Goal: Transaction & Acquisition: Obtain resource

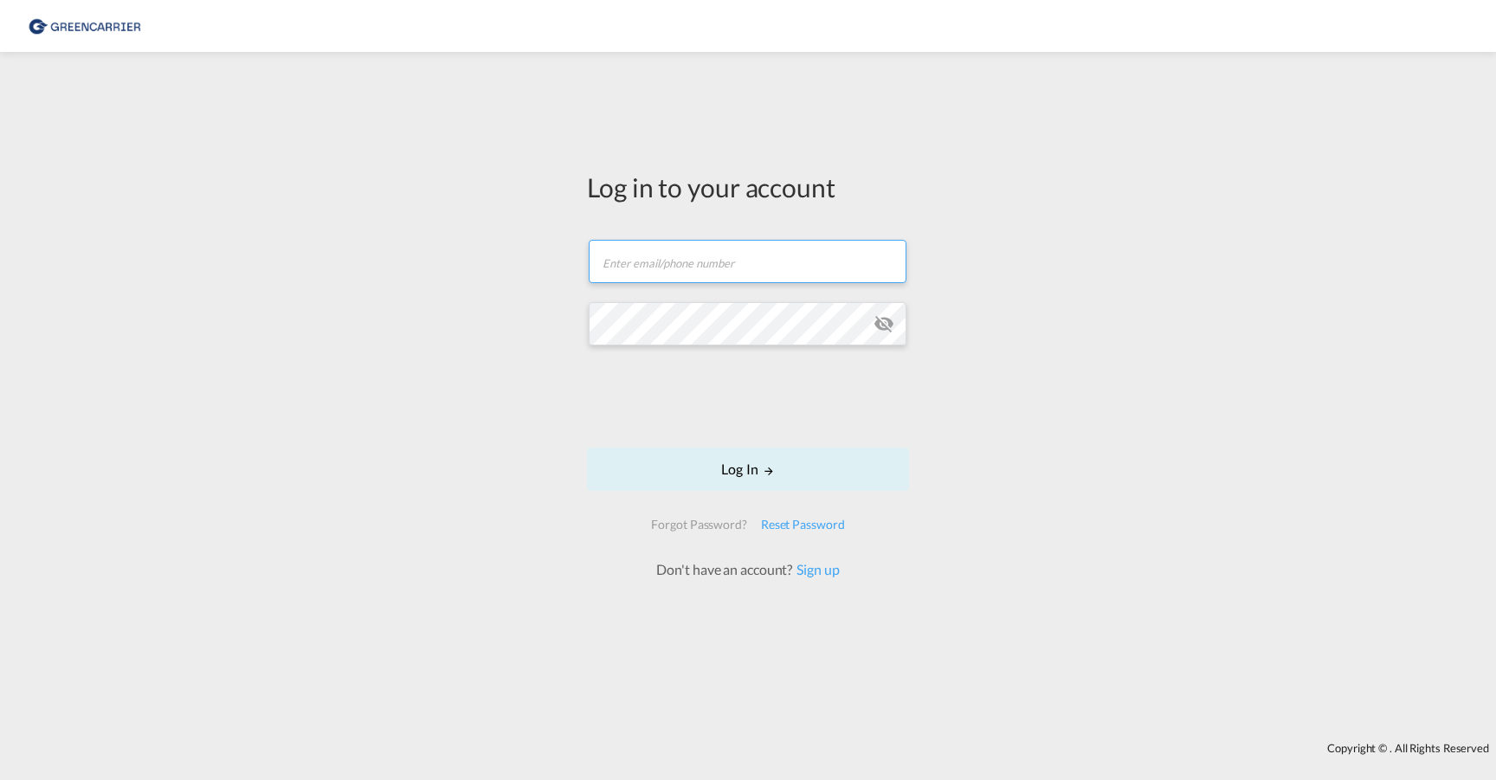
type input "[EMAIL_ADDRESS][DOMAIN_NAME]"
click at [764, 465] on md-icon "LOGIN" at bounding box center [769, 471] width 12 height 12
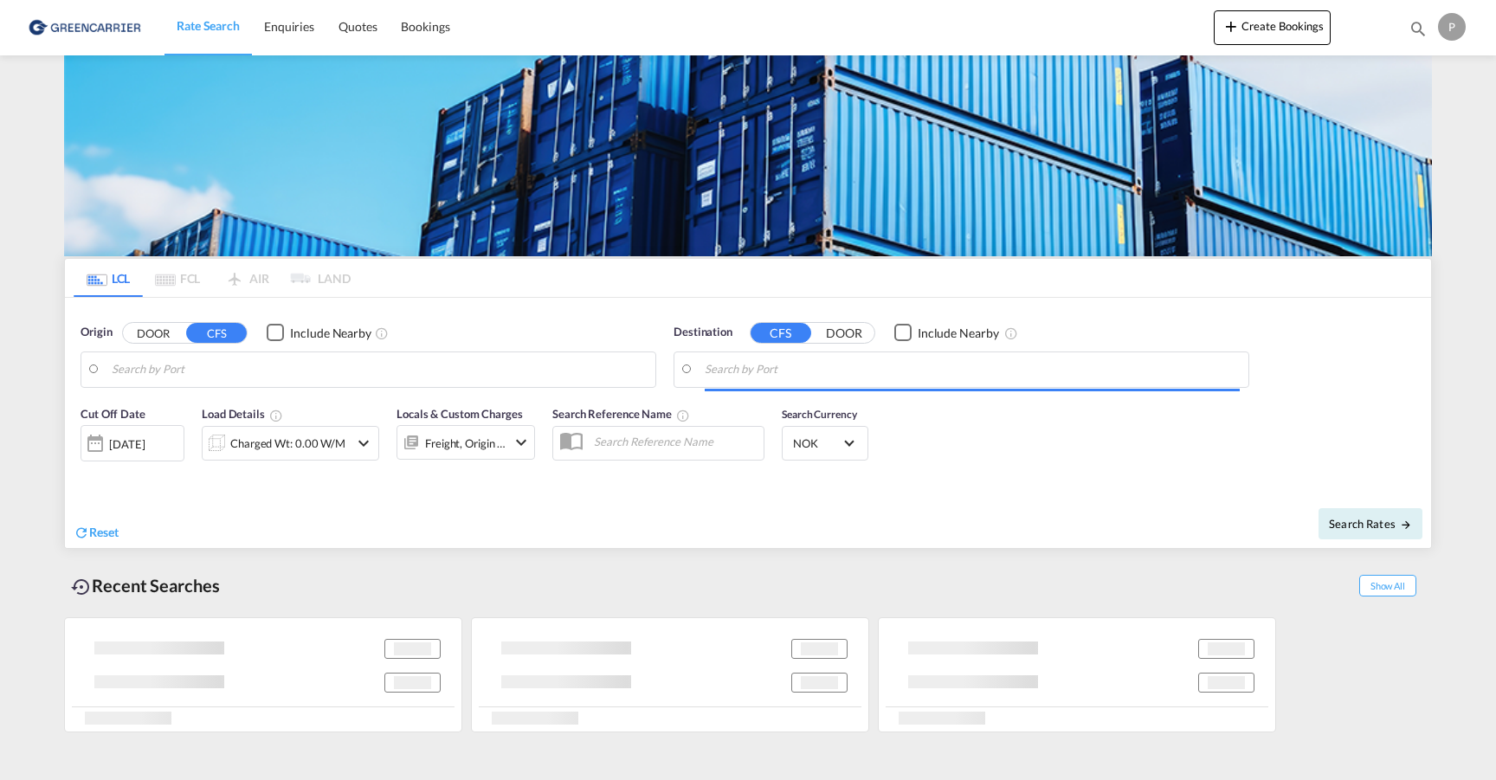
click at [357, 377] on body "Rate Search Enquiries Quotes Bookings Rate Search Enquiries" at bounding box center [748, 390] width 1496 height 780
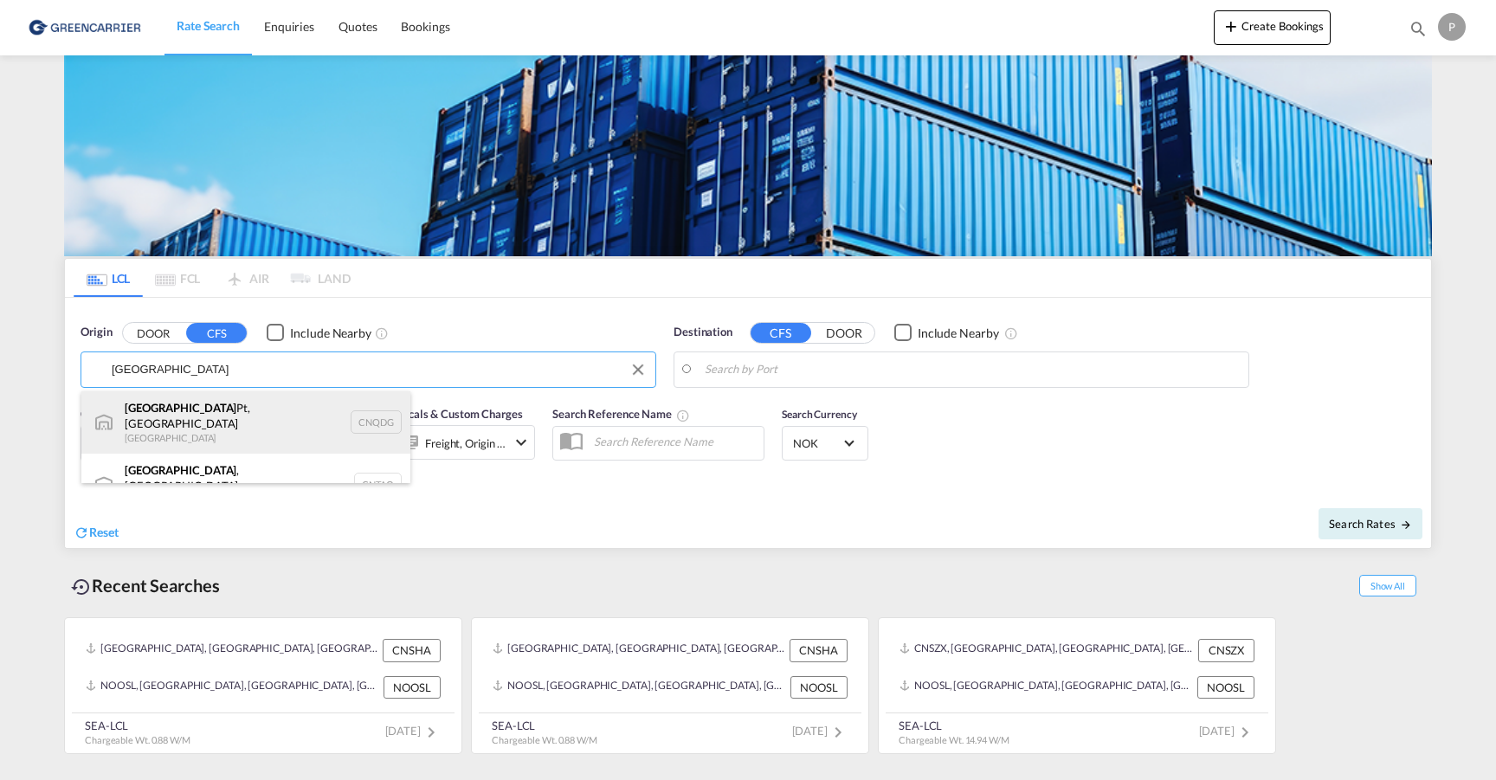
drag, startPoint x: 355, startPoint y: 377, endPoint x: 277, endPoint y: 426, distance: 92.3
click at [277, 426] on div "Qingdao Pt, SD China CNQDG" at bounding box center [245, 422] width 329 height 62
type input "Qingdao Pt, SD, CNQDG"
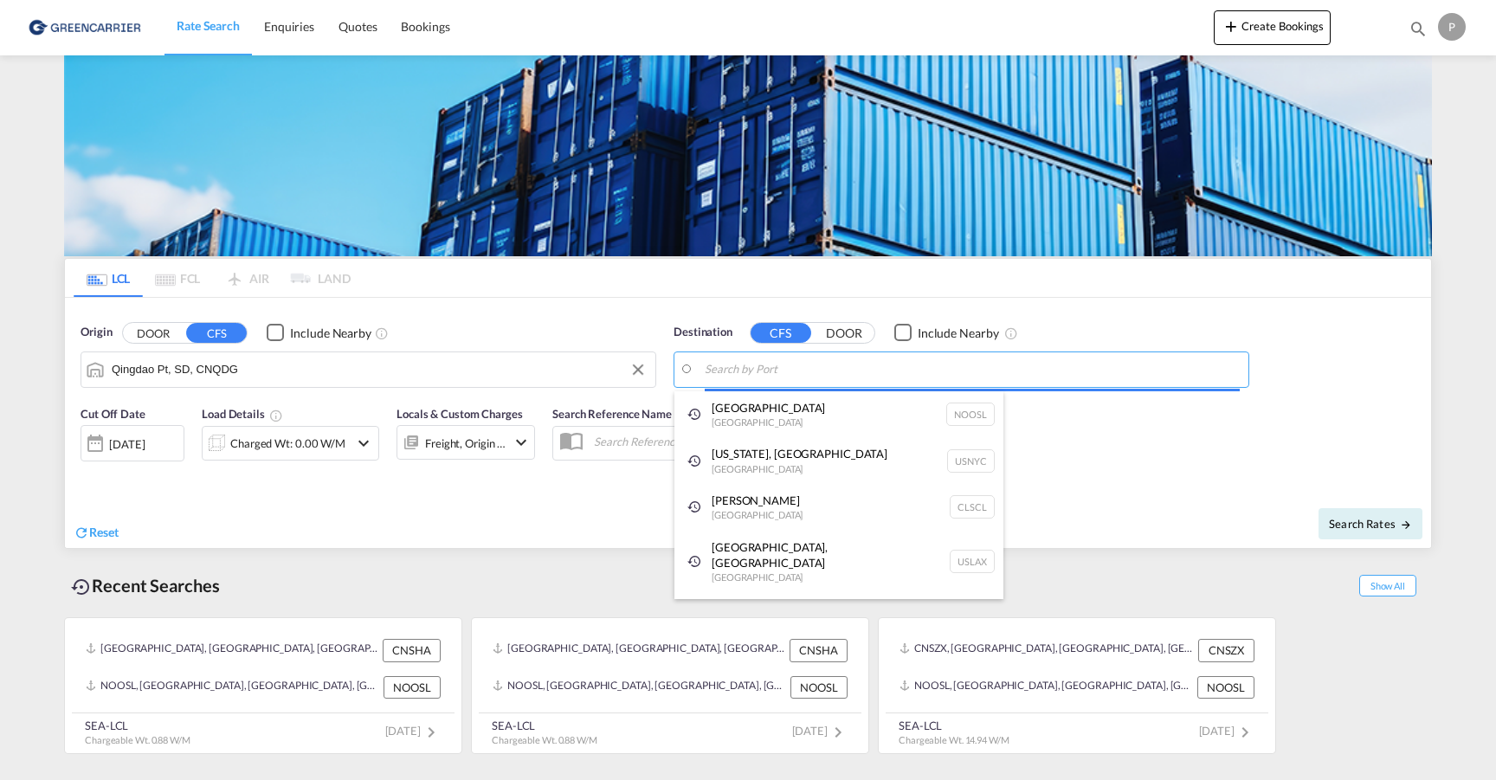
click at [805, 365] on body "Rate Search Enquiries Quotes Bookings Rate Search Enquiries" at bounding box center [748, 390] width 1496 height 780
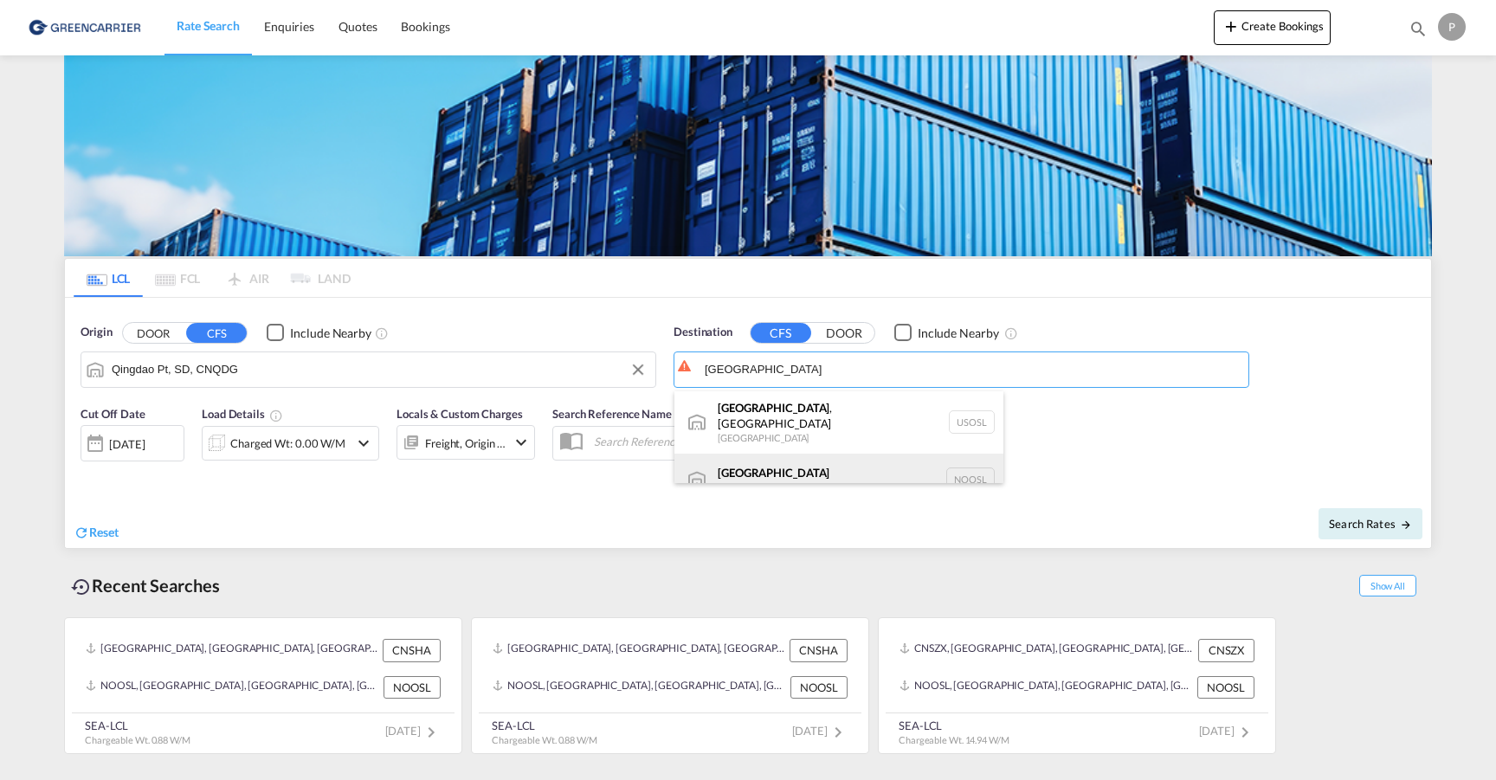
click at [852, 460] on div "[GEOGRAPHIC_DATA] [GEOGRAPHIC_DATA] NOOSL" at bounding box center [839, 480] width 329 height 52
type input "[GEOGRAPHIC_DATA], NOOSL"
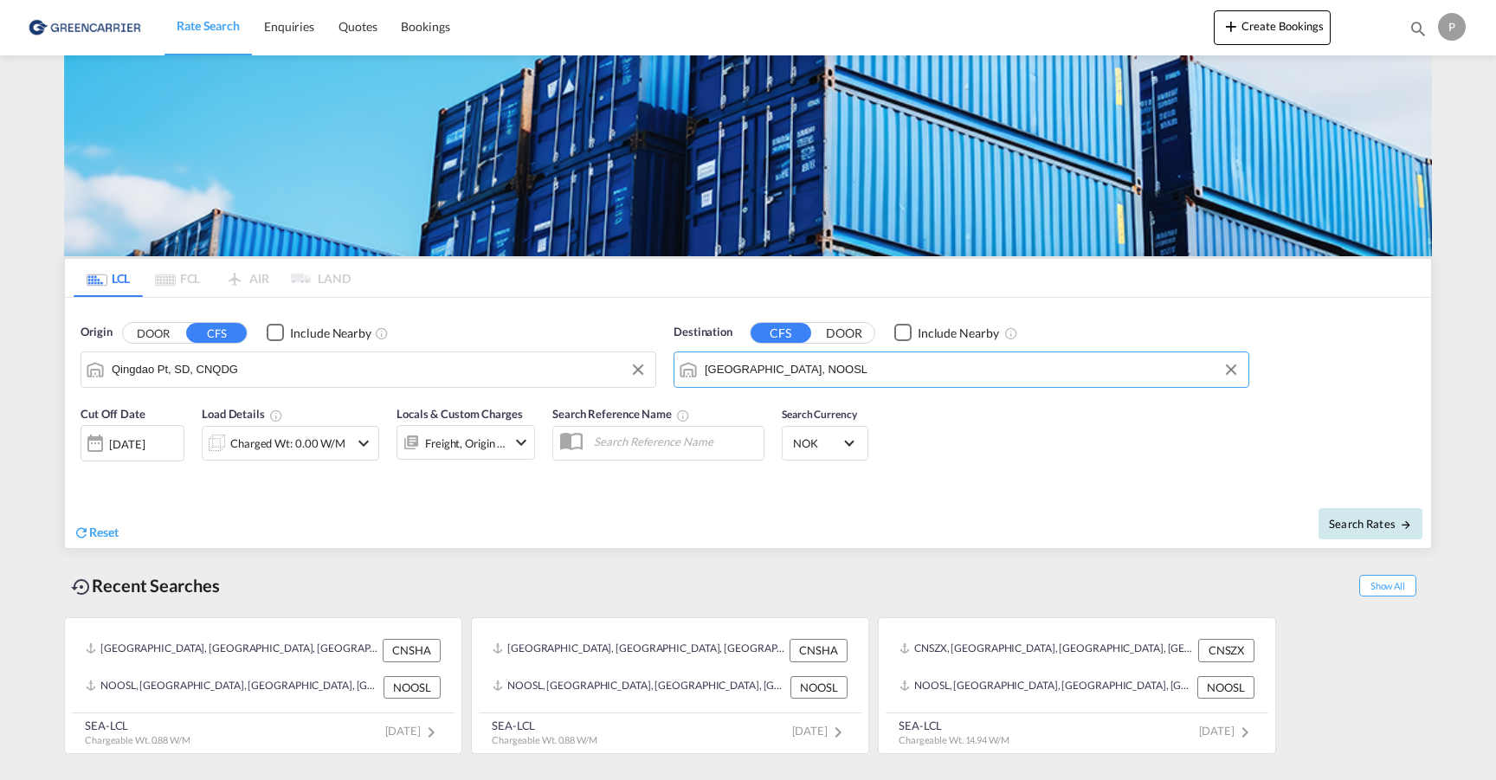
drag, startPoint x: 1379, startPoint y: 530, endPoint x: 1349, endPoint y: 535, distance: 29.9
click at [1379, 530] on span "Search Rates" at bounding box center [1370, 524] width 83 height 14
click at [304, 450] on div "Charged Wt: 0.00 W/M" at bounding box center [290, 443] width 115 height 24
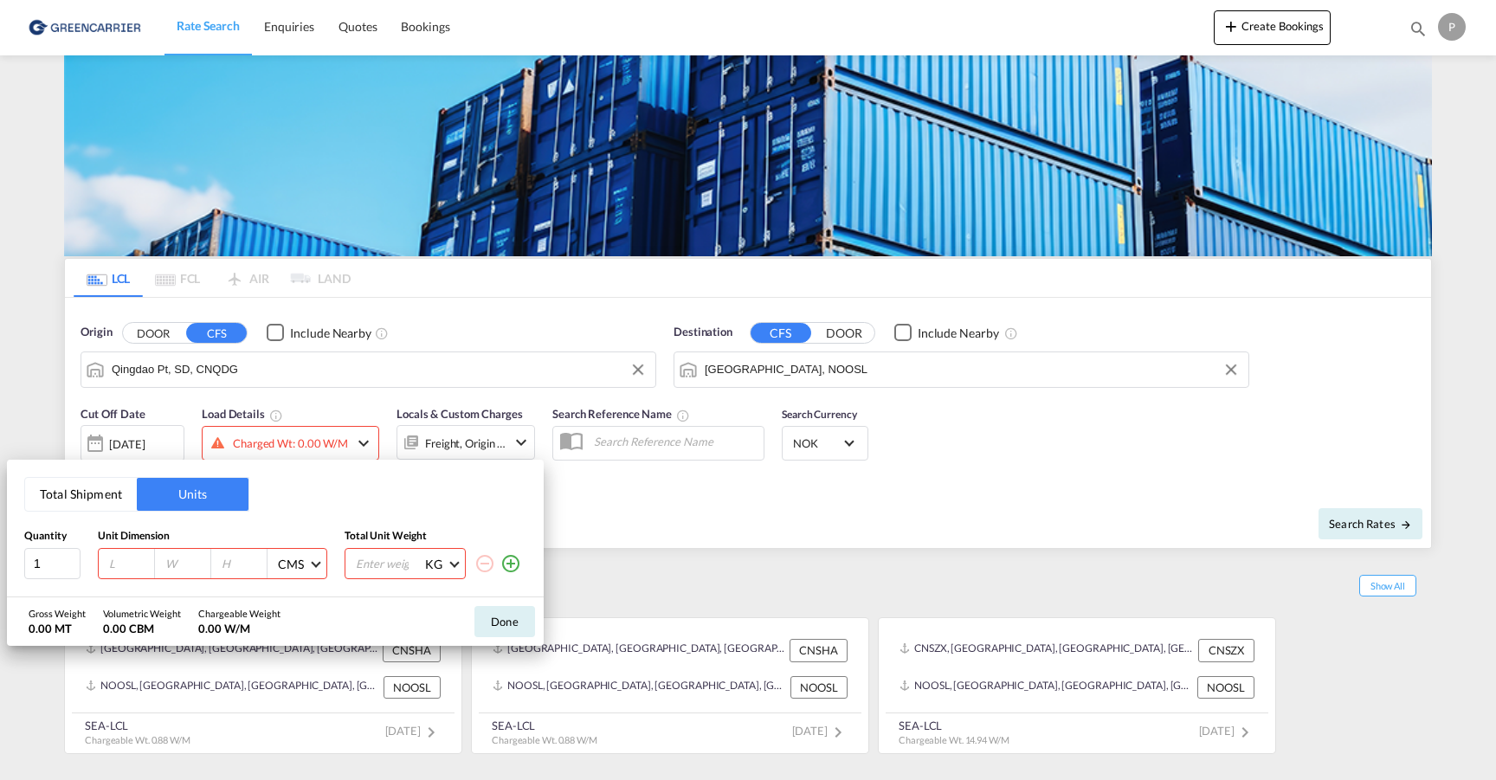
drag, startPoint x: 97, startPoint y: 489, endPoint x: 102, endPoint y: 503, distance: 14.8
click at [97, 488] on button "Total Shipment" at bounding box center [81, 494] width 112 height 33
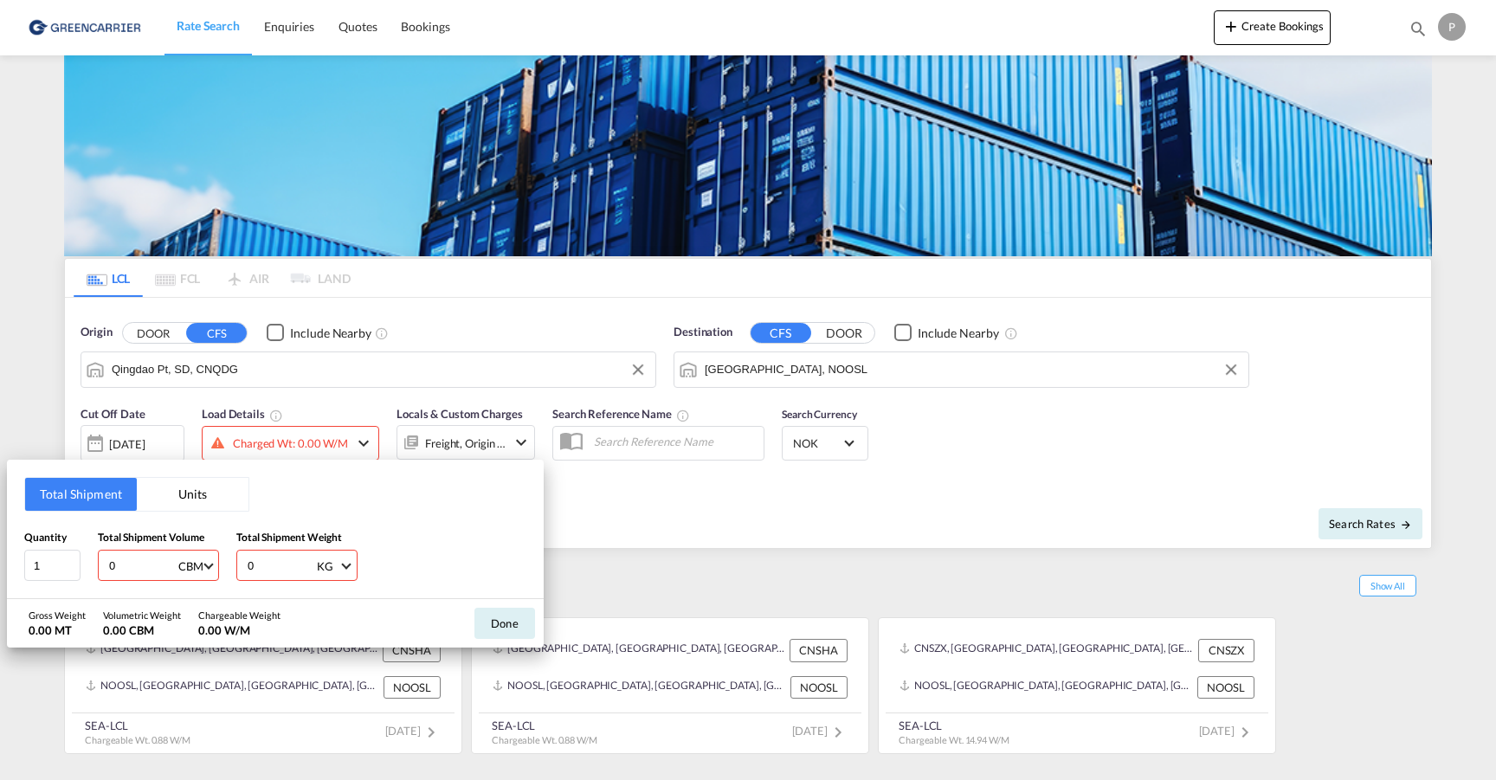
click at [138, 559] on input "0" at bounding box center [141, 565] width 69 height 29
click at [136, 563] on input "0" at bounding box center [141, 565] width 69 height 29
type input "17"
click at [268, 558] on input "0" at bounding box center [280, 565] width 69 height 29
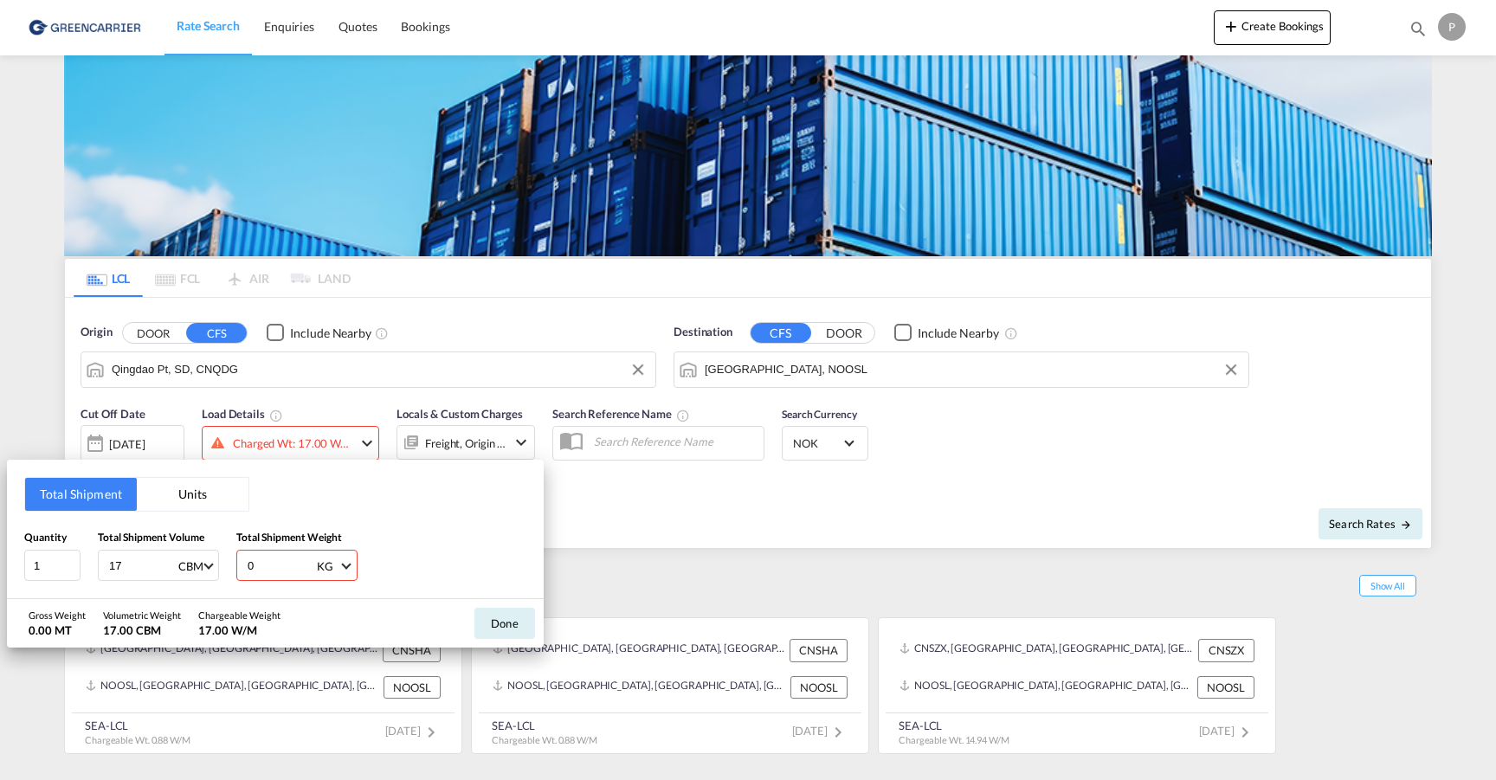
click at [268, 558] on input "0" at bounding box center [280, 565] width 69 height 29
type input "3000"
click at [504, 624] on button "Done" at bounding box center [505, 623] width 61 height 31
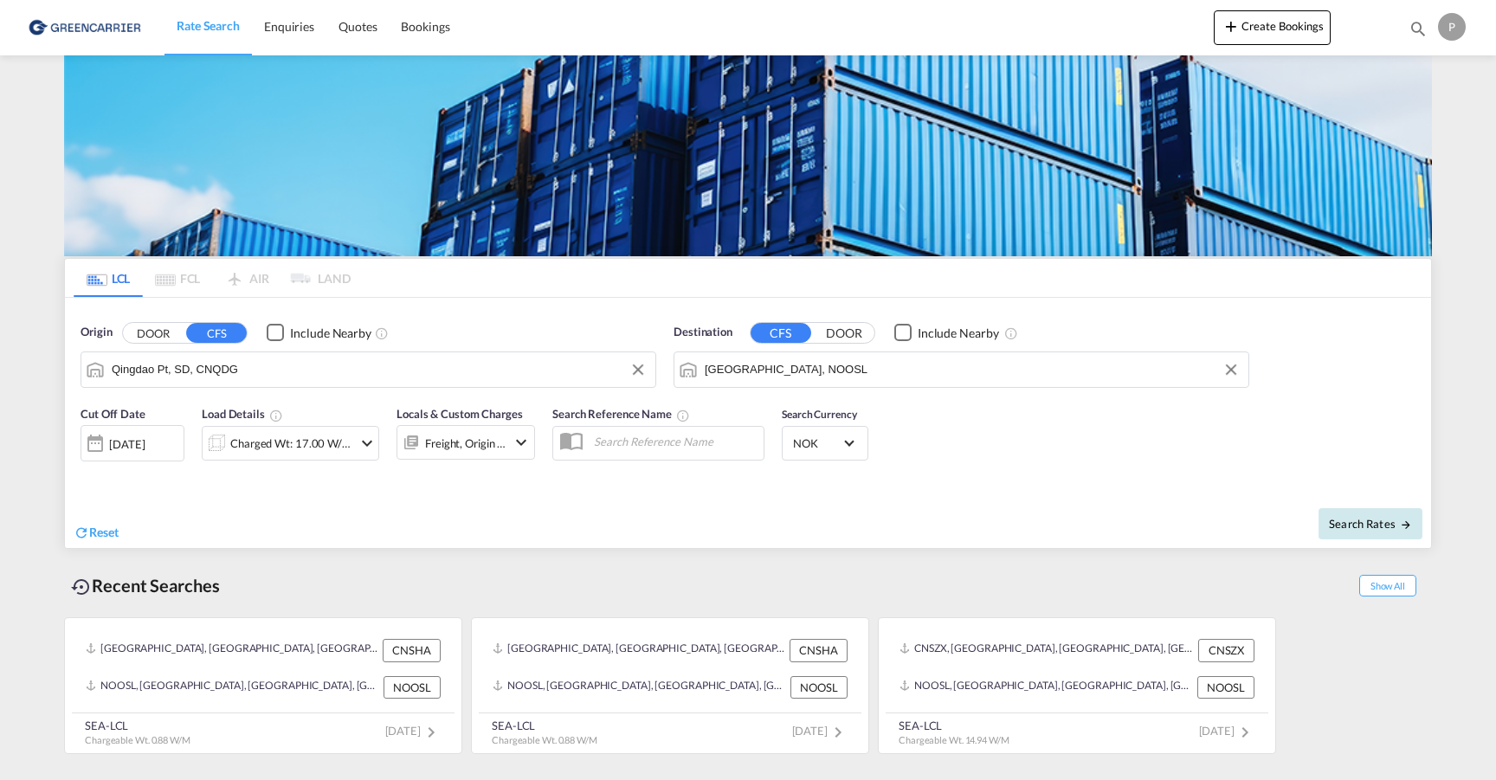
click at [1395, 528] on span "Search Rates" at bounding box center [1370, 524] width 83 height 14
type input "CNQDG to NOOSL / [DATE]"
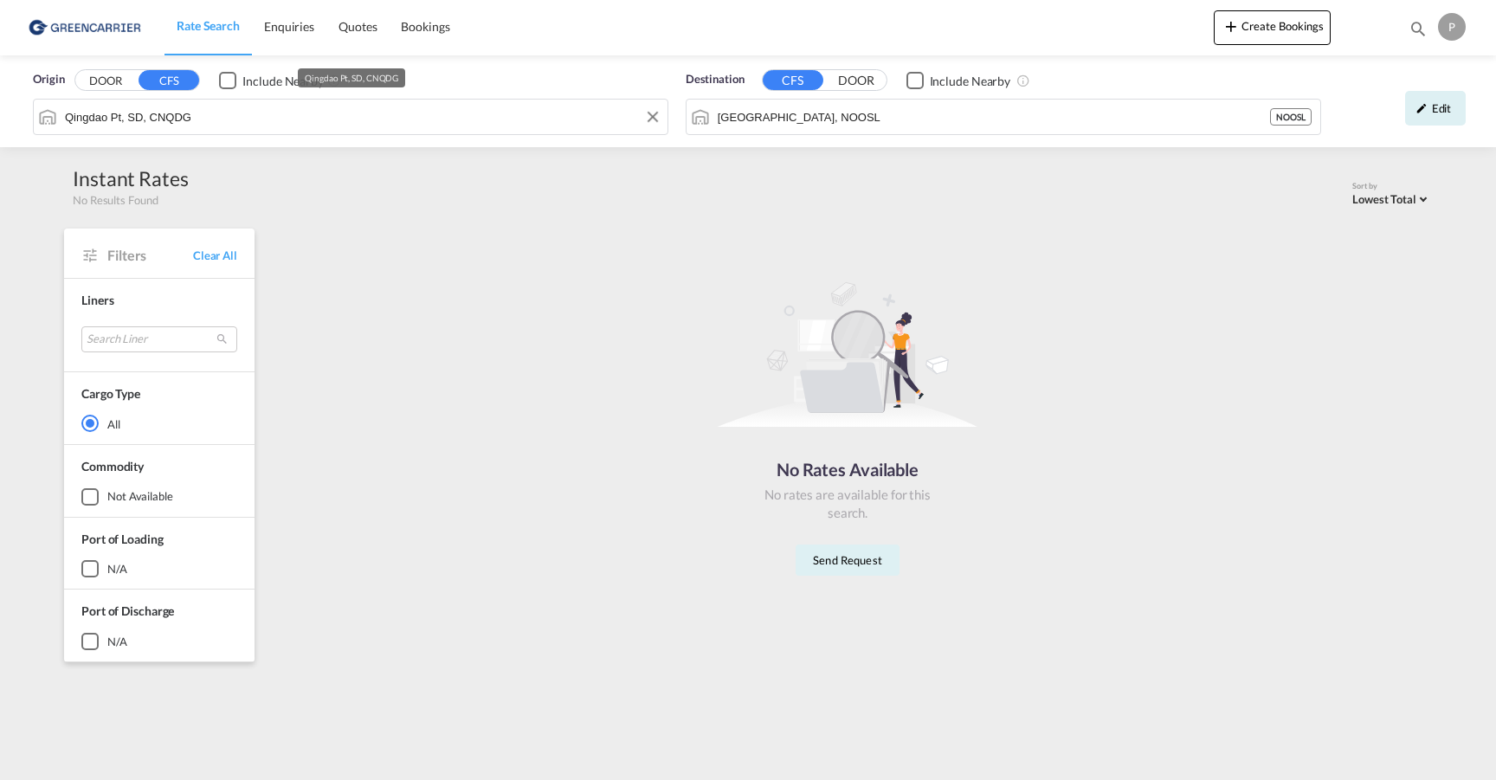
click at [486, 124] on input "Qingdao Pt, SD, CNQDG" at bounding box center [362, 117] width 594 height 26
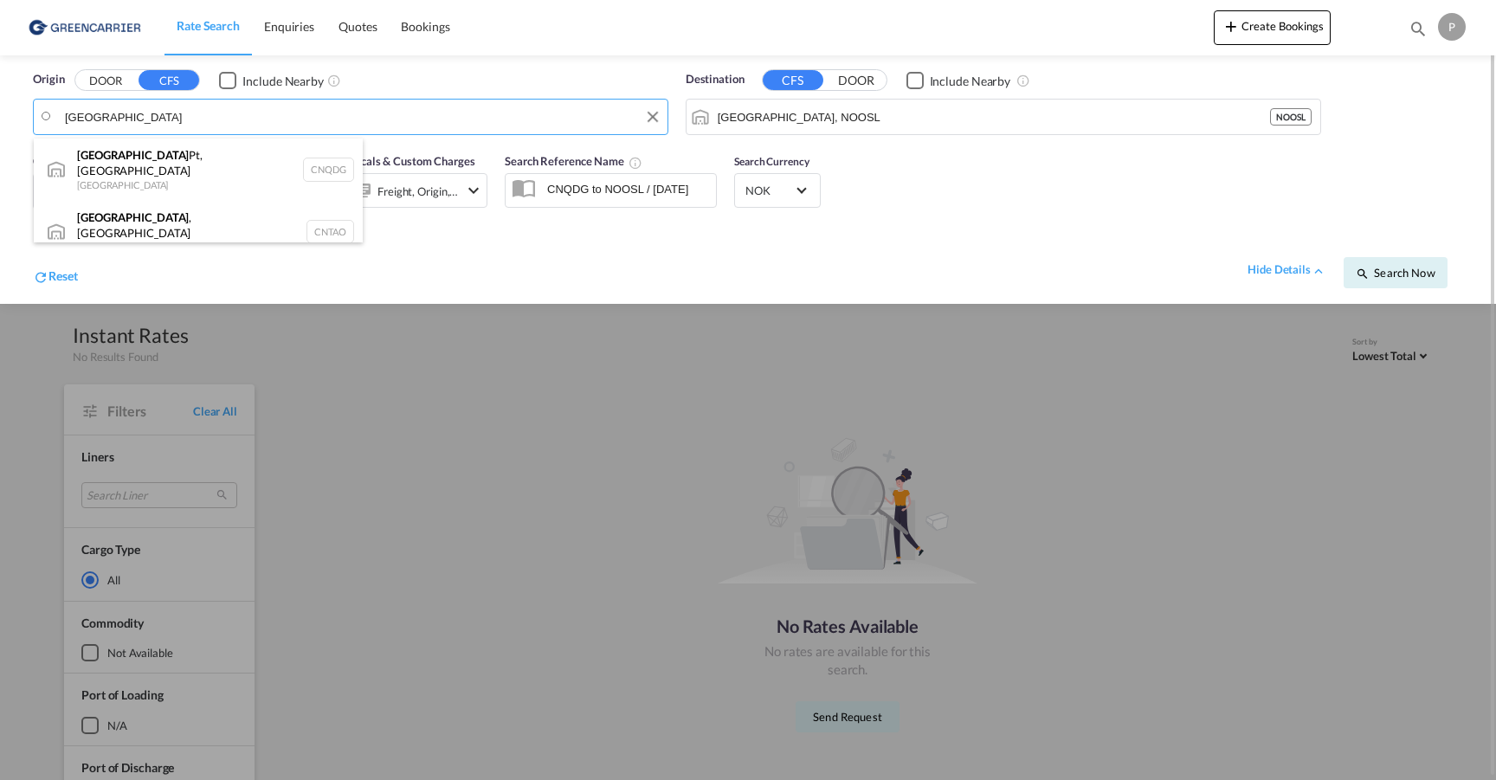
click at [237, 211] on div "[GEOGRAPHIC_DATA] , SD China CNTAO" at bounding box center [198, 232] width 329 height 62
type input "[GEOGRAPHIC_DATA], [GEOGRAPHIC_DATA], [GEOGRAPHIC_DATA]"
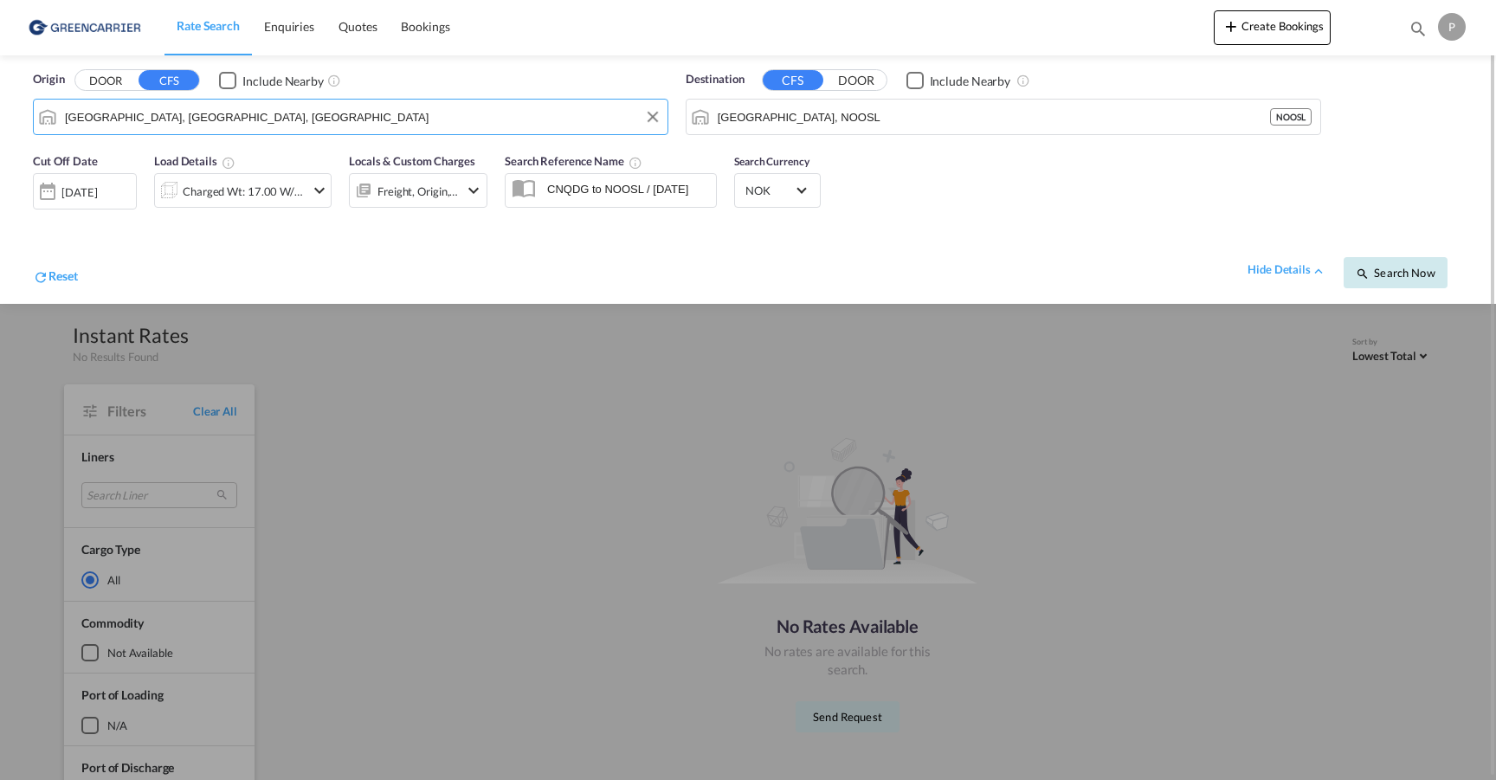
click at [1406, 285] on button "Search Now" at bounding box center [1396, 272] width 104 height 31
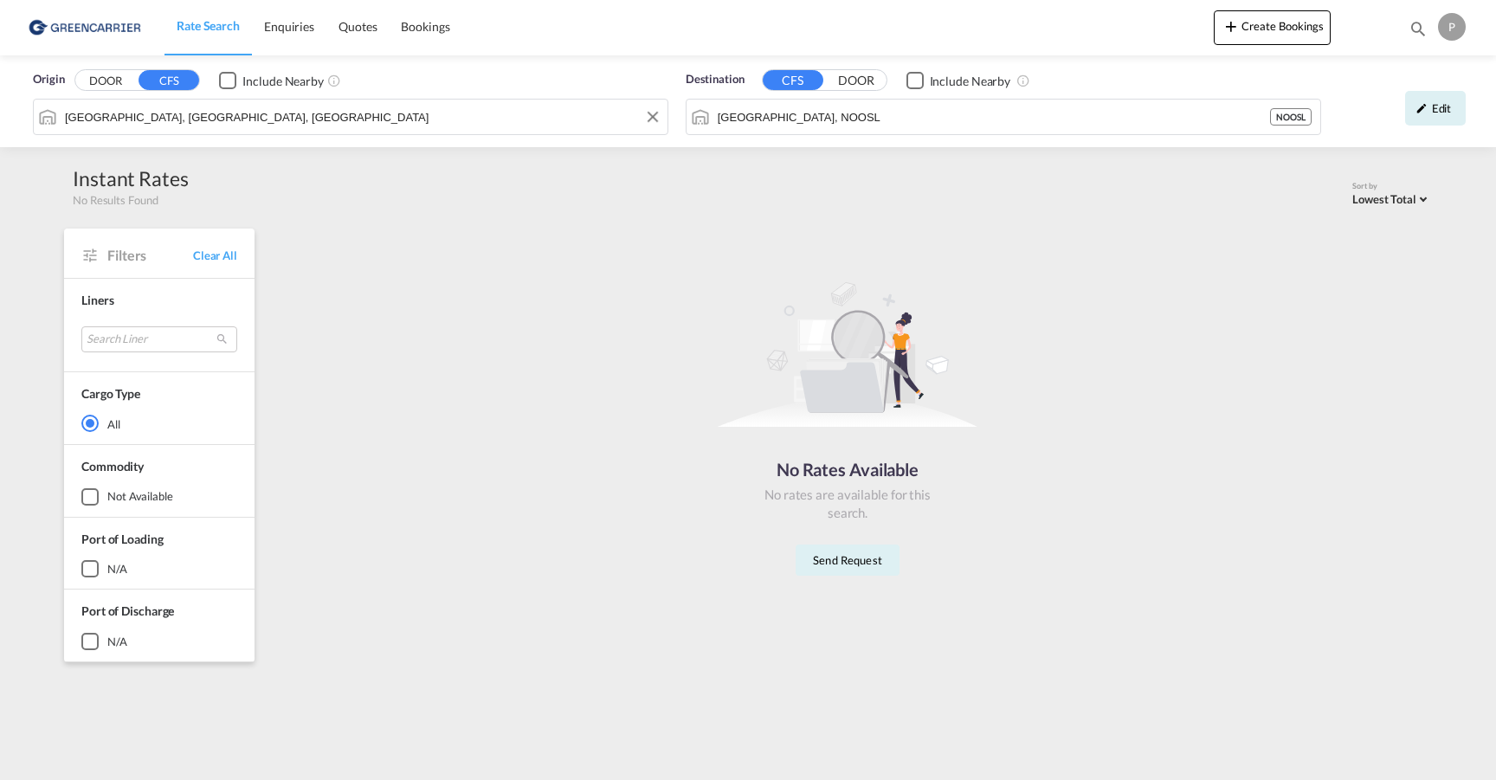
click at [226, 113] on input "[GEOGRAPHIC_DATA], [GEOGRAPHIC_DATA], [GEOGRAPHIC_DATA]" at bounding box center [362, 117] width 594 height 26
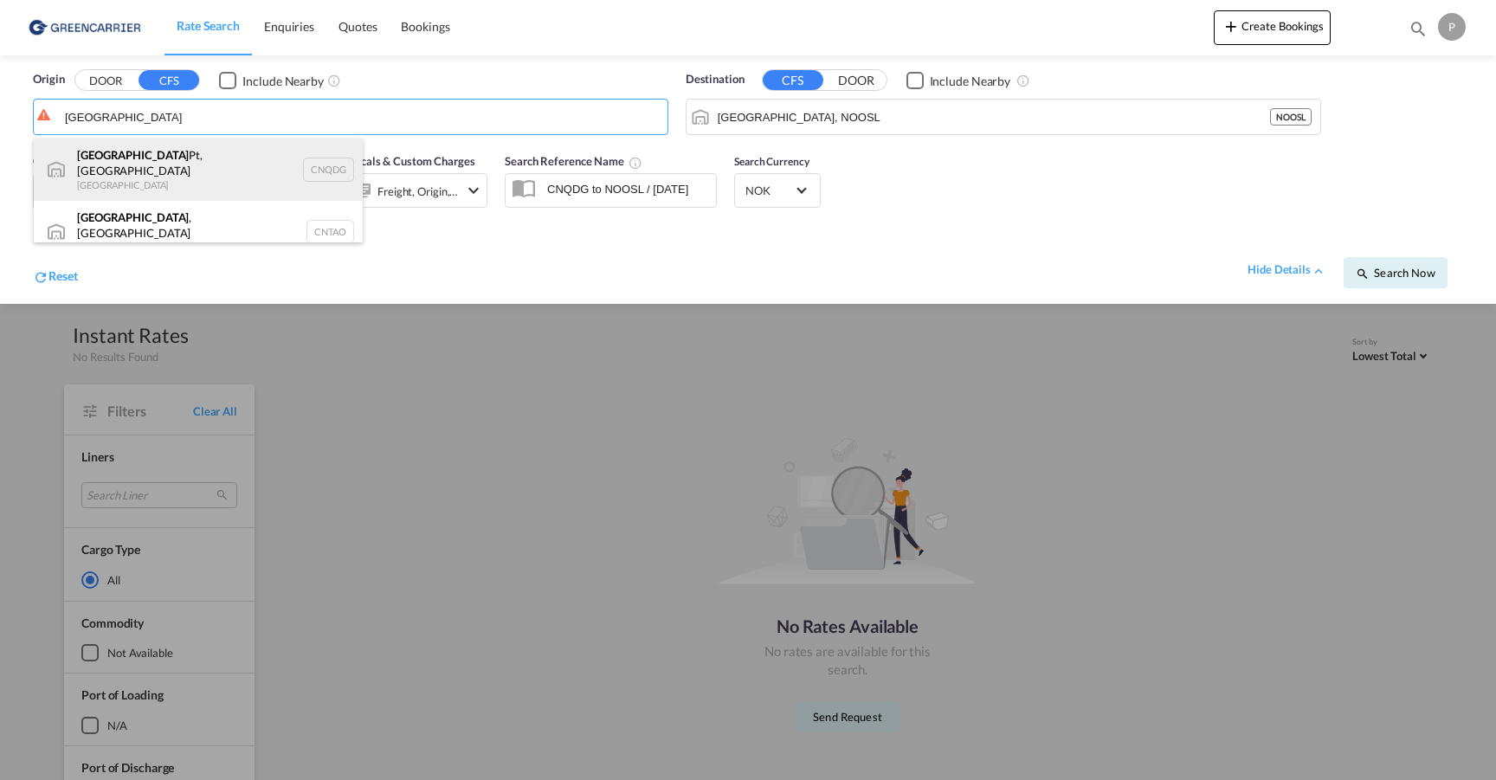
click at [213, 165] on div "Qingdao Pt, SD China CNQDG" at bounding box center [198, 170] width 329 height 62
type input "Qingdao Pt, SD, CNQDG"
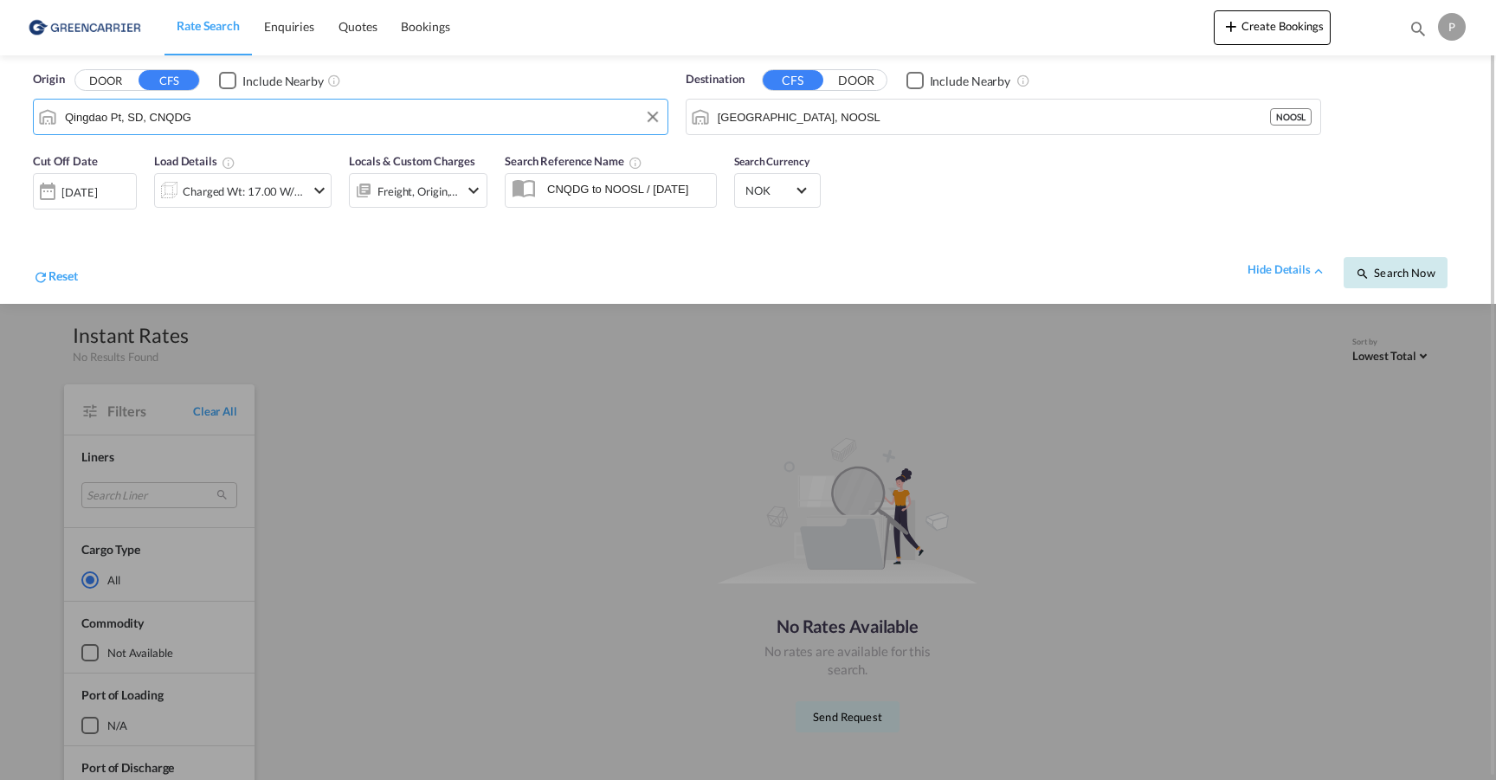
click at [1396, 275] on span "Search Now" at bounding box center [1395, 273] width 79 height 14
